Goal: Task Accomplishment & Management: Use online tool/utility

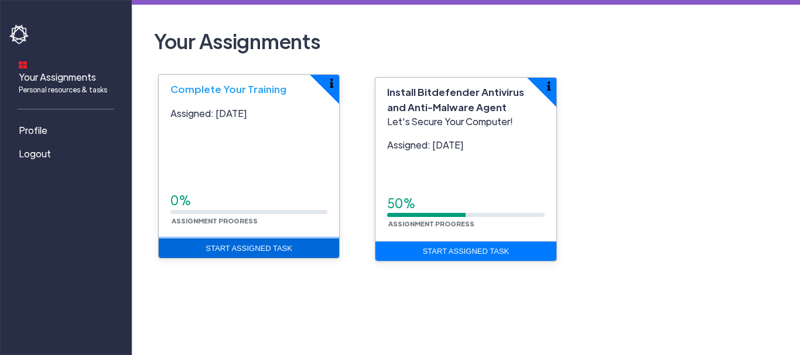
click at [264, 246] on link "Start Assigned Task" at bounding box center [249, 249] width 180 height 20
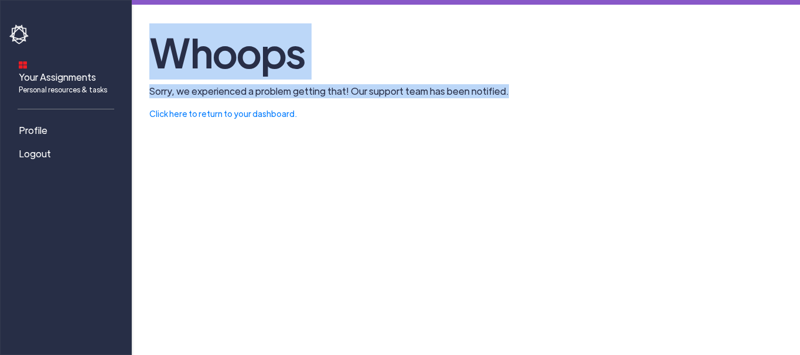
drag, startPoint x: 159, startPoint y: 52, endPoint x: 512, endPoint y: 91, distance: 355.7
click at [512, 91] on section "Whoops Sorry, we experienced a problem getting that! Our support team has been …" at bounding box center [465, 71] width 650 height 97
copy section "Whoops Sorry, we experienced a problem getting that! Our support team has been …"
click at [411, 179] on div "Your Assignments Personal resources & tasks Profile Logout Whoops Sorry, we exp…" at bounding box center [400, 177] width 800 height 355
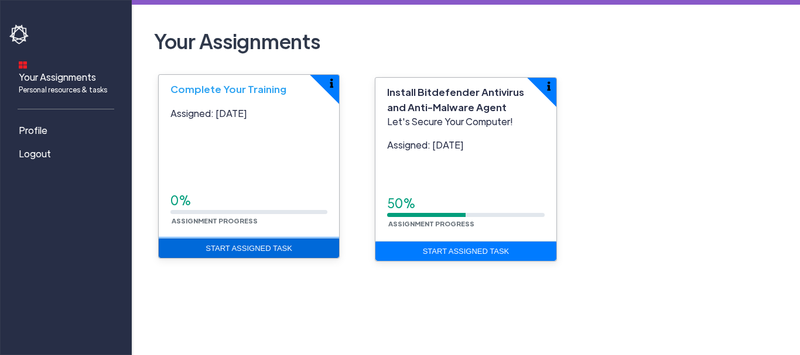
click at [265, 246] on link "Start Assigned Task" at bounding box center [249, 249] width 180 height 20
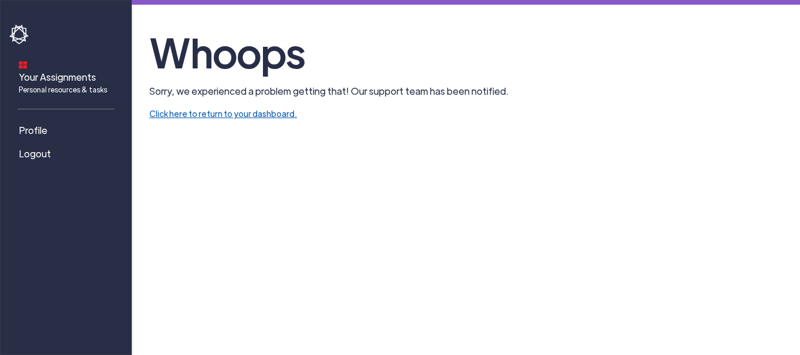
click at [204, 112] on link "Click here to return to your dashboard." at bounding box center [223, 113] width 148 height 11
